Goal: Information Seeking & Learning: Understand process/instructions

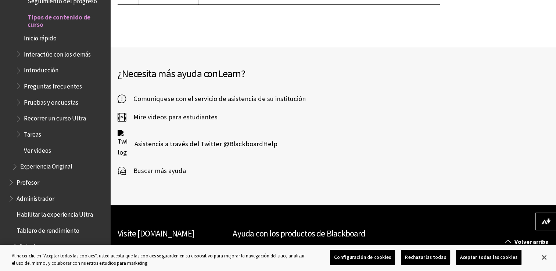
scroll to position [1544, 0]
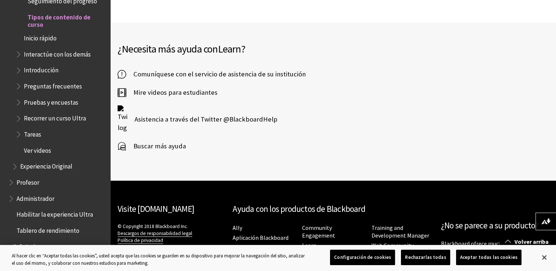
click at [181, 87] on span "Mire videos para estudiantes" at bounding box center [171, 92] width 91 height 11
click at [36, 184] on span "Profesor" at bounding box center [28, 181] width 23 height 10
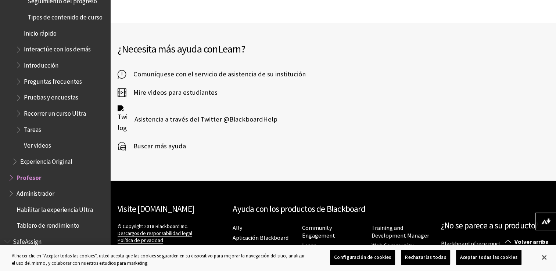
drag, startPoint x: 36, startPoint y: 184, endPoint x: 49, endPoint y: 179, distance: 13.8
click at [49, 179] on span "Profesor" at bounding box center [57, 177] width 98 height 12
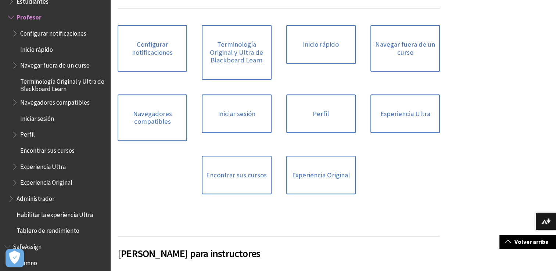
scroll to position [455, 0]
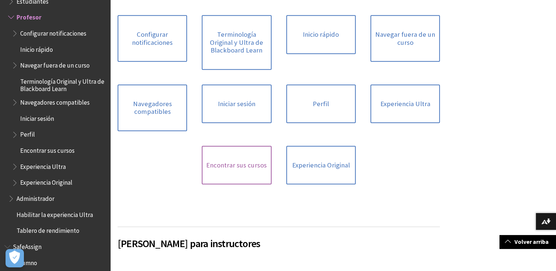
click at [243, 176] on link "Encontrar sus cursos" at bounding box center [236, 165] width 69 height 39
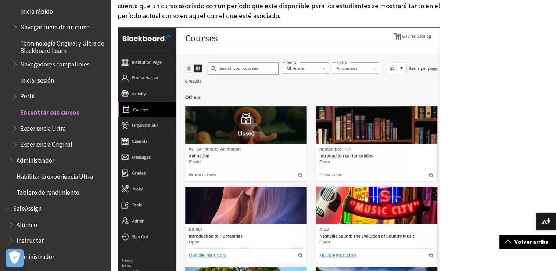
scroll to position [367, 0]
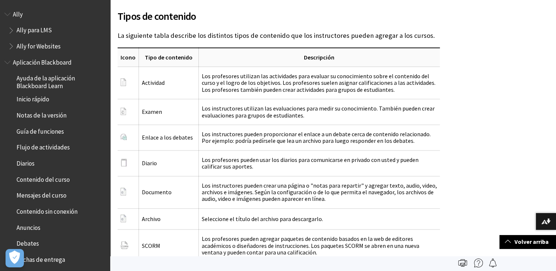
scroll to position [940, 0]
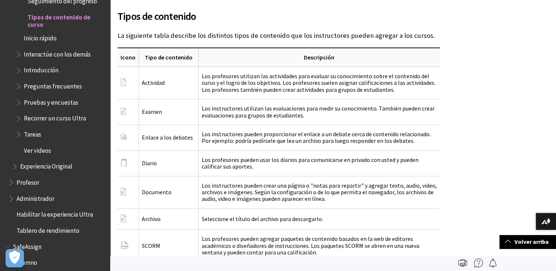
click at [53, 118] on span "Recorrer un curso Ultra" at bounding box center [55, 117] width 62 height 10
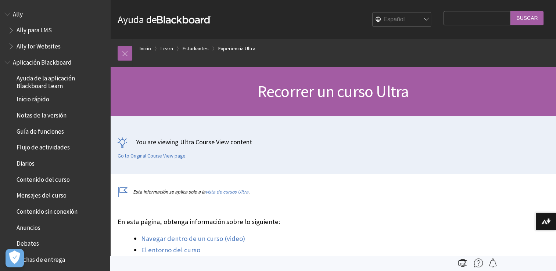
scroll to position [856, 0]
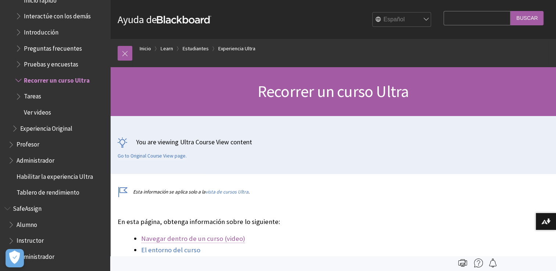
click at [201, 240] on link "Navegar dentro de un curso (video)" at bounding box center [193, 238] width 104 height 9
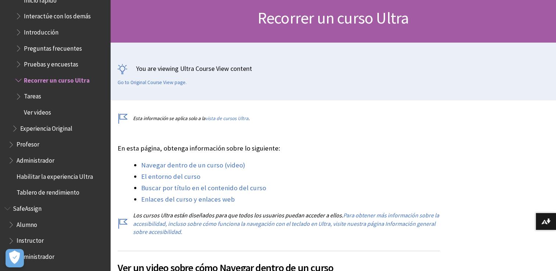
scroll to position [88, 0]
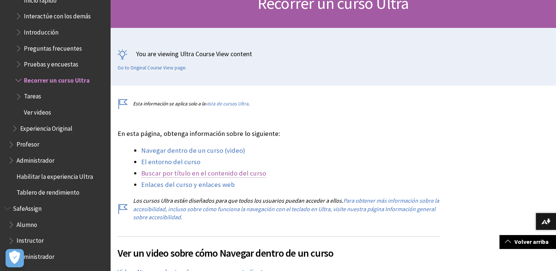
click at [192, 174] on link "Buscar por título en el contenido del curso" at bounding box center [203, 173] width 125 height 9
